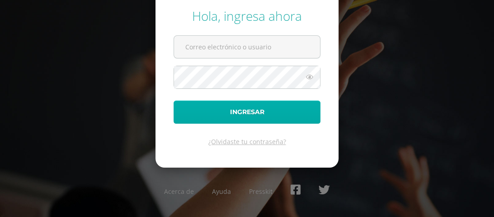
type input "[EMAIL_ADDRESS][DOMAIN_NAME]"
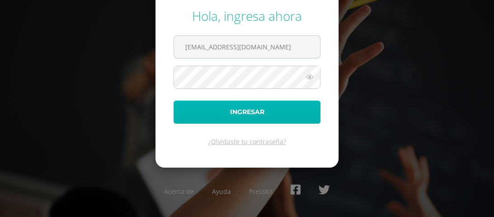
click at [242, 106] on button "Ingresar" at bounding box center [247, 111] width 147 height 23
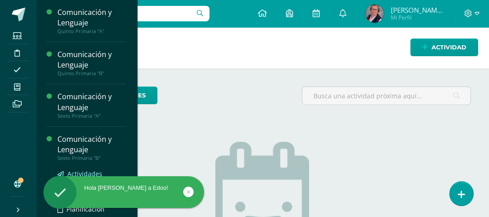
click at [79, 171] on span "Actividades" at bounding box center [84, 173] width 35 height 9
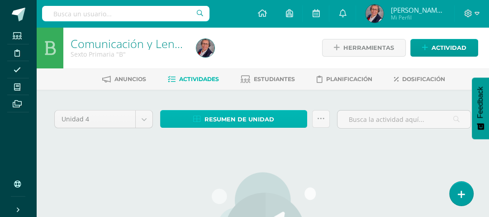
click at [246, 118] on span "Resumen de unidad" at bounding box center [239, 119] width 70 height 17
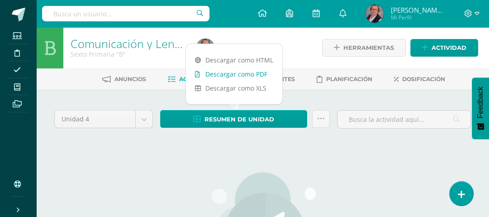
click at [246, 76] on link "Descargar como PDF" at bounding box center [234, 74] width 96 height 14
click at [233, 75] on link "Descargar como PDF" at bounding box center [234, 74] width 96 height 14
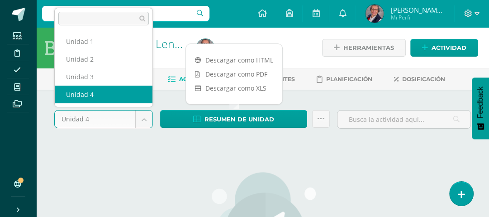
click at [144, 119] on body "Estudiantes Disciplina Asistencia Mis cursos Archivos Soporte Centro de ayuda Ú…" at bounding box center [244, 195] width 489 height 391
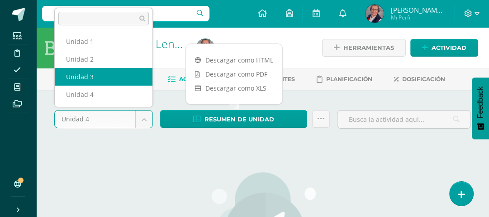
select select "Unidad 3"
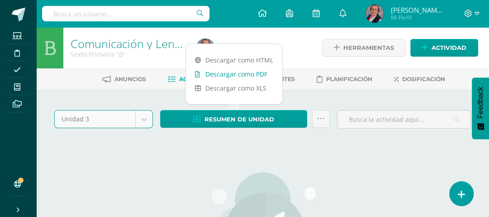
click at [240, 72] on link "Descargar como PDF" at bounding box center [234, 74] width 96 height 14
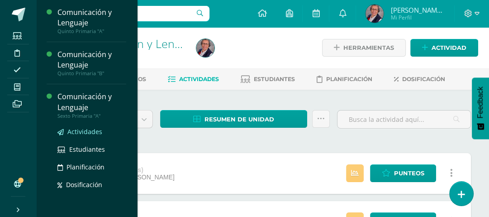
click at [80, 128] on span "Actividades" at bounding box center [84, 131] width 35 height 9
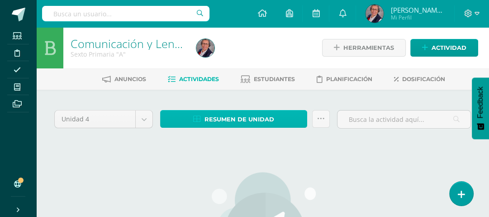
click at [230, 119] on span "Resumen de unidad" at bounding box center [239, 119] width 70 height 17
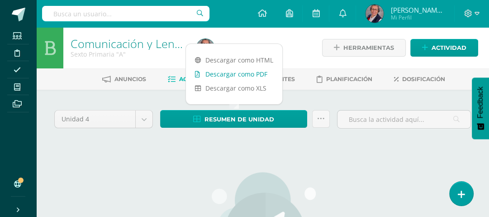
click at [227, 75] on link "Descargar como PDF" at bounding box center [234, 74] width 96 height 14
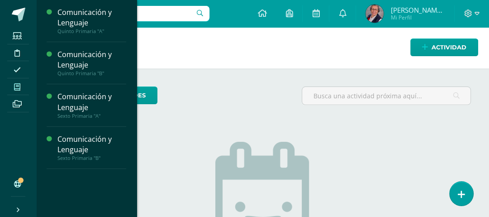
click at [20, 87] on icon at bounding box center [17, 86] width 6 height 7
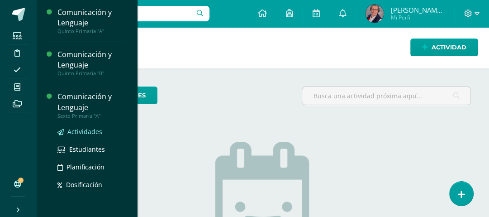
click at [86, 130] on span "Actividades" at bounding box center [84, 131] width 35 height 9
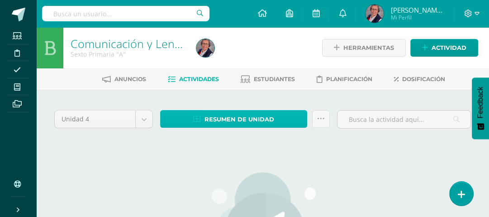
click at [248, 118] on span "Resumen de unidad" at bounding box center [239, 119] width 70 height 17
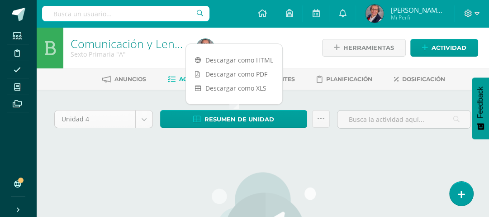
click at [141, 118] on body "Estudiantes Disciplina Asistencia Mis cursos Archivos Soporte Centro de ayuda Ú…" at bounding box center [244, 195] width 489 height 391
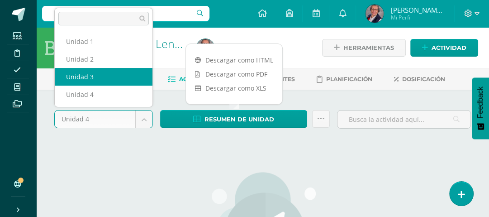
select select "Unidad 3"
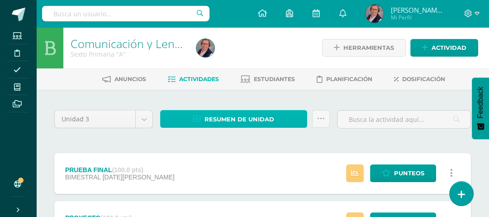
click at [239, 120] on span "Resumen de unidad" at bounding box center [239, 119] width 70 height 17
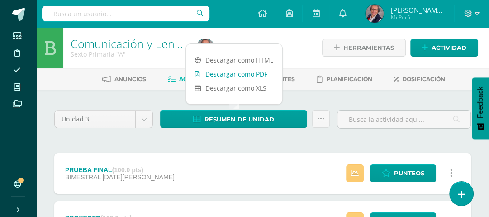
click at [234, 72] on link "Descargar como PDF" at bounding box center [234, 74] width 96 height 14
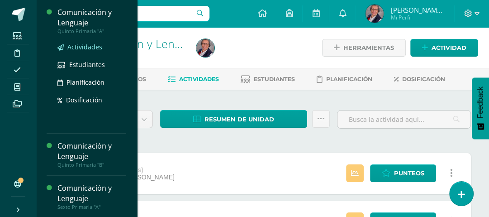
click at [81, 45] on span "Actividades" at bounding box center [84, 47] width 35 height 9
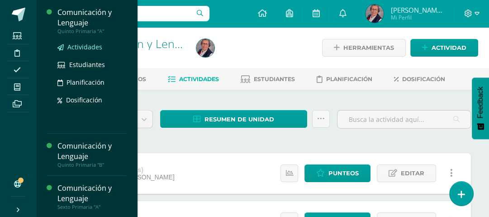
click at [77, 46] on span "Actividades" at bounding box center [84, 47] width 35 height 9
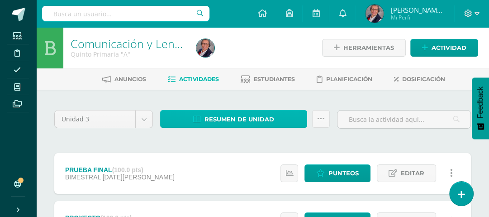
click at [237, 118] on span "Resumen de unidad" at bounding box center [239, 119] width 70 height 17
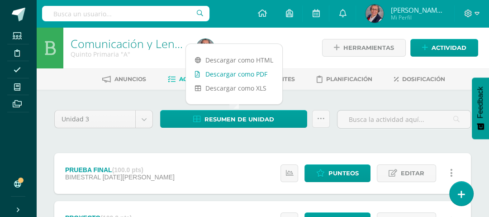
click at [225, 75] on link "Descargar como PDF" at bounding box center [234, 74] width 96 height 14
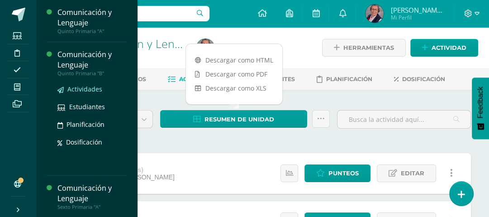
click at [75, 86] on span "Actividades" at bounding box center [84, 89] width 35 height 9
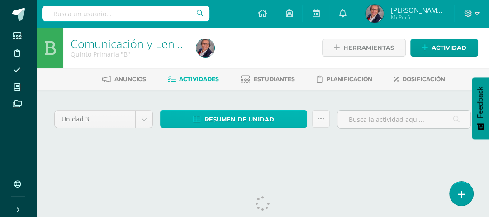
click at [223, 120] on span "Resumen de unidad" at bounding box center [239, 119] width 70 height 17
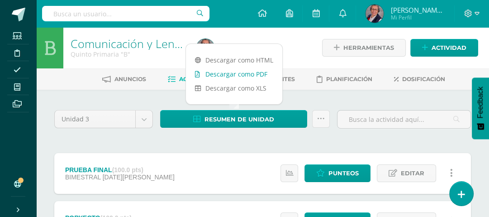
click at [215, 74] on link "Descargar como PDF" at bounding box center [234, 74] width 96 height 14
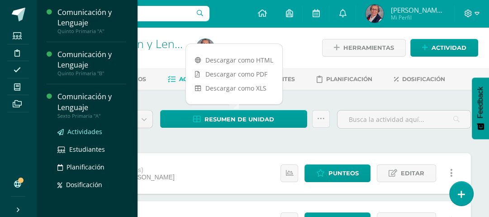
click at [76, 129] on span "Actividades" at bounding box center [84, 131] width 35 height 9
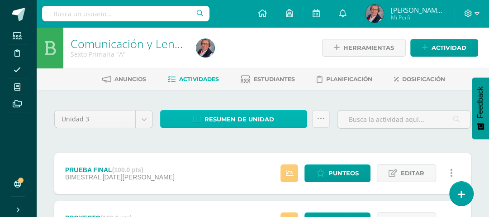
click at [246, 118] on span "Resumen de unidad" at bounding box center [239, 119] width 70 height 17
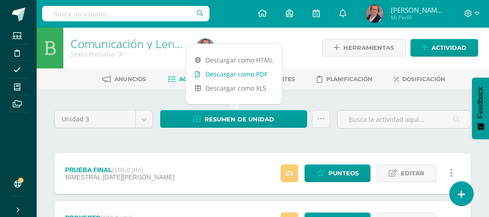
click at [234, 76] on link "Descargar como PDF" at bounding box center [234, 74] width 96 height 14
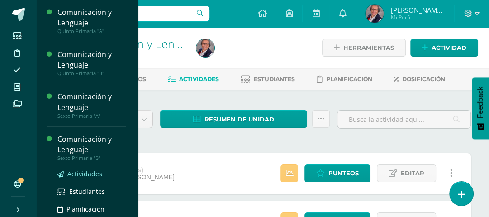
click at [82, 172] on span "Actividades" at bounding box center [84, 173] width 35 height 9
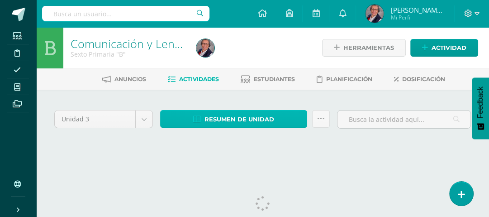
click at [234, 119] on span "Resumen de unidad" at bounding box center [239, 119] width 70 height 17
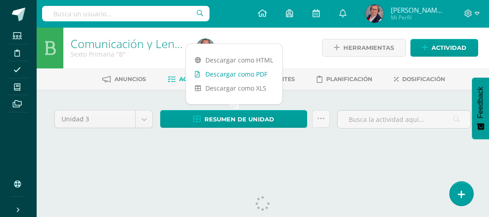
click at [227, 75] on link "Descargar como PDF" at bounding box center [234, 74] width 96 height 14
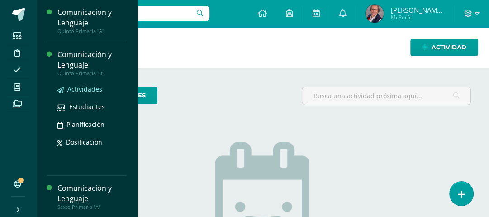
click at [83, 89] on span "Actividades" at bounding box center [84, 89] width 35 height 9
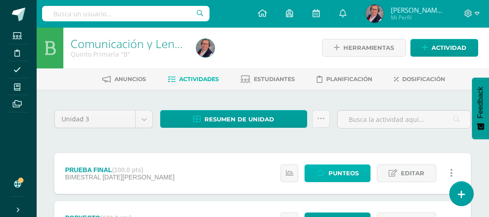
click at [332, 175] on span "Punteos" at bounding box center [343, 173] width 30 height 17
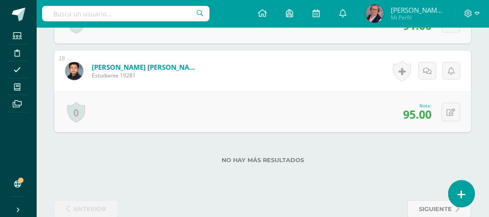
scroll to position [1791, 0]
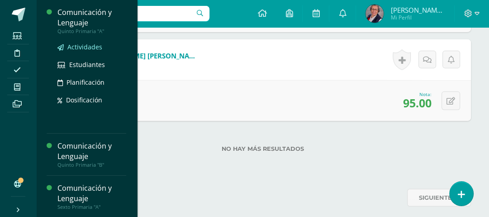
click at [76, 44] on span "Actividades" at bounding box center [84, 47] width 35 height 9
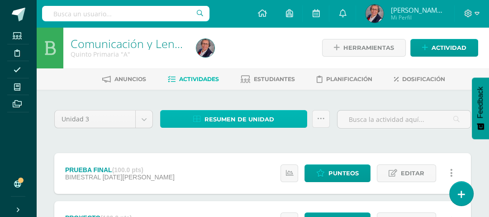
click at [240, 118] on span "Resumen de unidad" at bounding box center [239, 119] width 70 height 17
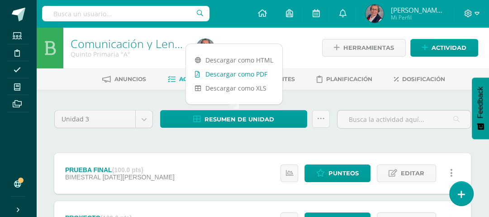
click at [239, 75] on link "Descargar como PDF" at bounding box center [234, 74] width 96 height 14
